Goal: Task Accomplishment & Management: Complete application form

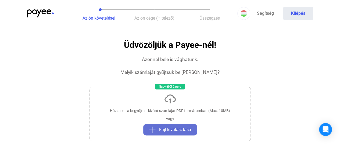
click at [177, 128] on span "Fájl kiválasztása" at bounding box center [175, 129] width 32 height 6
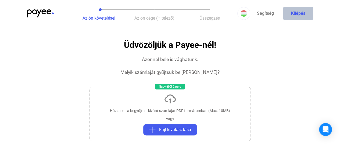
click at [300, 12] on button "Kilépés" at bounding box center [298, 13] width 30 height 13
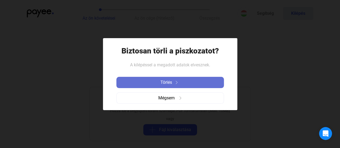
click at [167, 85] on span "Törlés" at bounding box center [166, 82] width 12 height 6
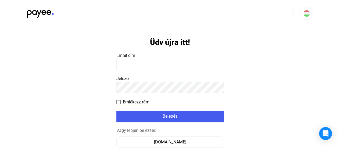
scroll to position [38, 0]
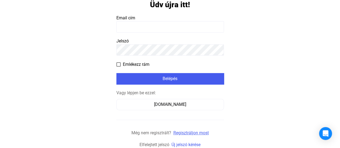
click at [187, 133] on link "Regisztráljon most" at bounding box center [190, 132] width 35 height 5
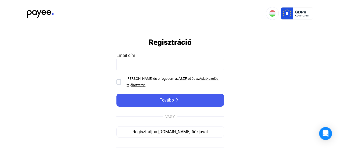
click at [126, 67] on input at bounding box center [169, 64] width 107 height 11
type input "**********"
click at [166, 77] on span "[PERSON_NAME] és elfogadom az" at bounding box center [152, 79] width 52 height 4
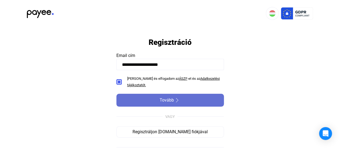
click at [168, 100] on span "Tovább" at bounding box center [166, 100] width 14 height 6
